Goal: Entertainment & Leisure: Consume media (video, audio)

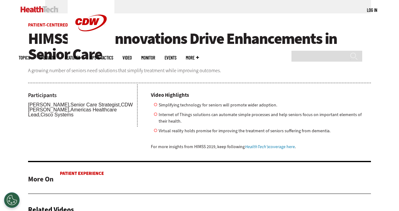
scroll to position [279, 0]
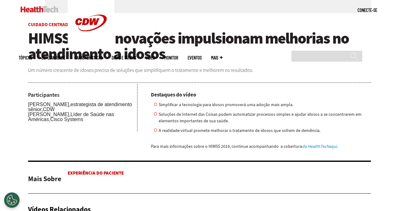
click at [147, 118] on div "Destaques do vídeo Simplificar a tecnologia para idosos promoverá uma adoção ma…" at bounding box center [258, 123] width 226 height 63
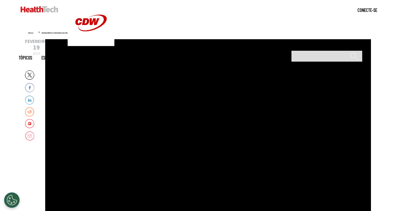
scroll to position [0, 0]
